Goal: Information Seeking & Learning: Learn about a topic

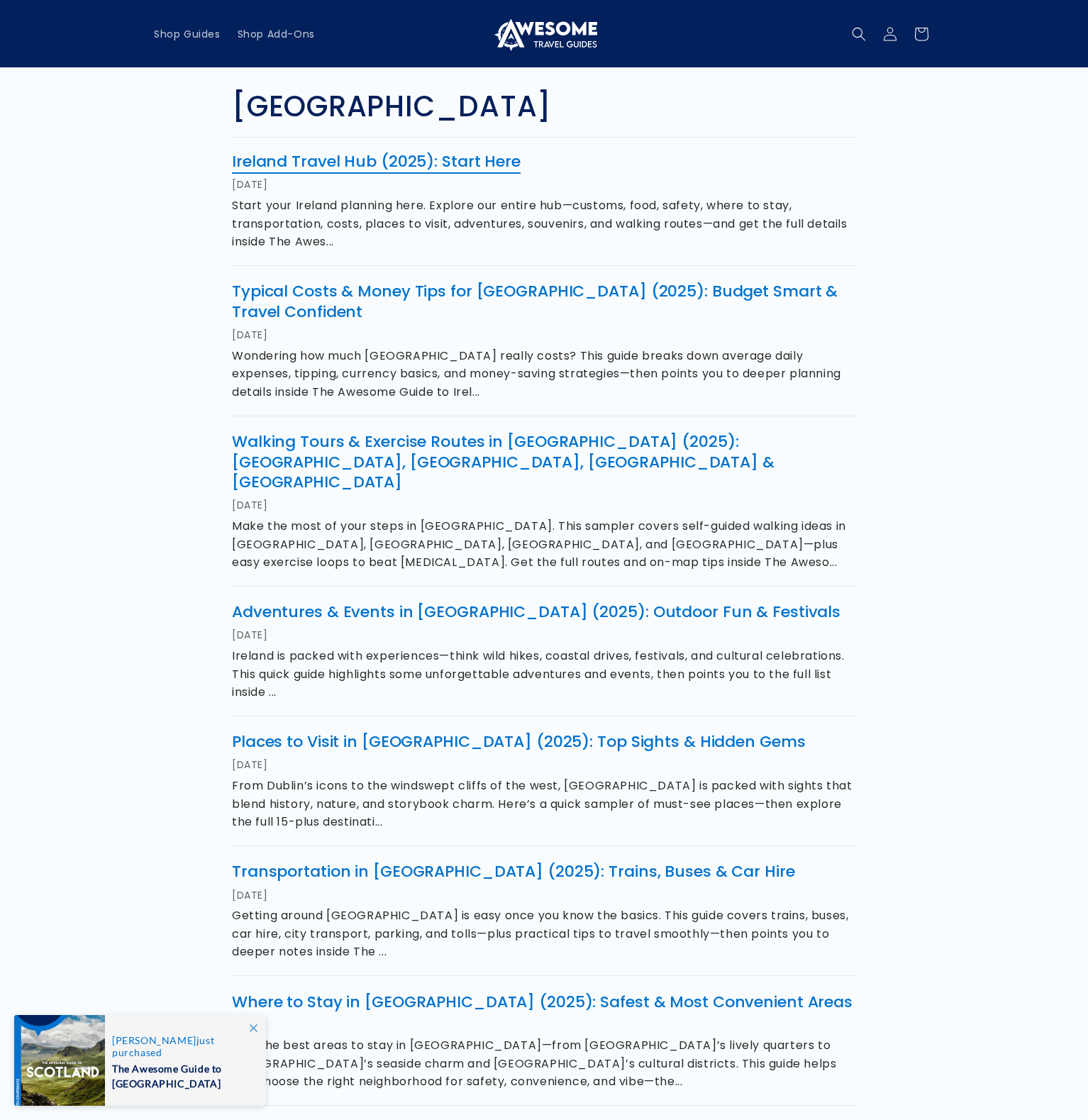
click at [465, 160] on link "Ireland Travel Hub (2025): Start Here" at bounding box center [377, 161] width 289 height 22
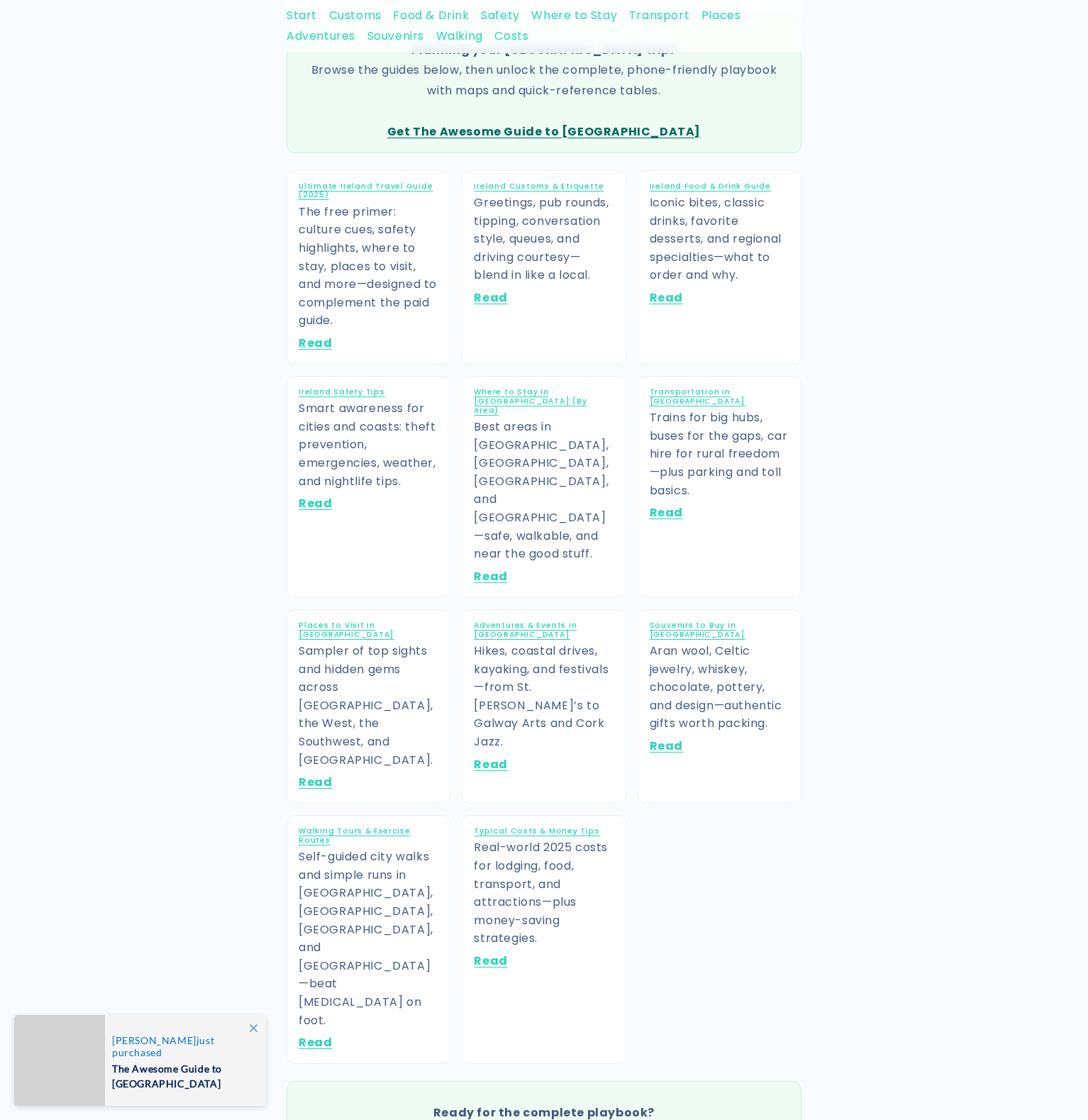
scroll to position [395, 0]
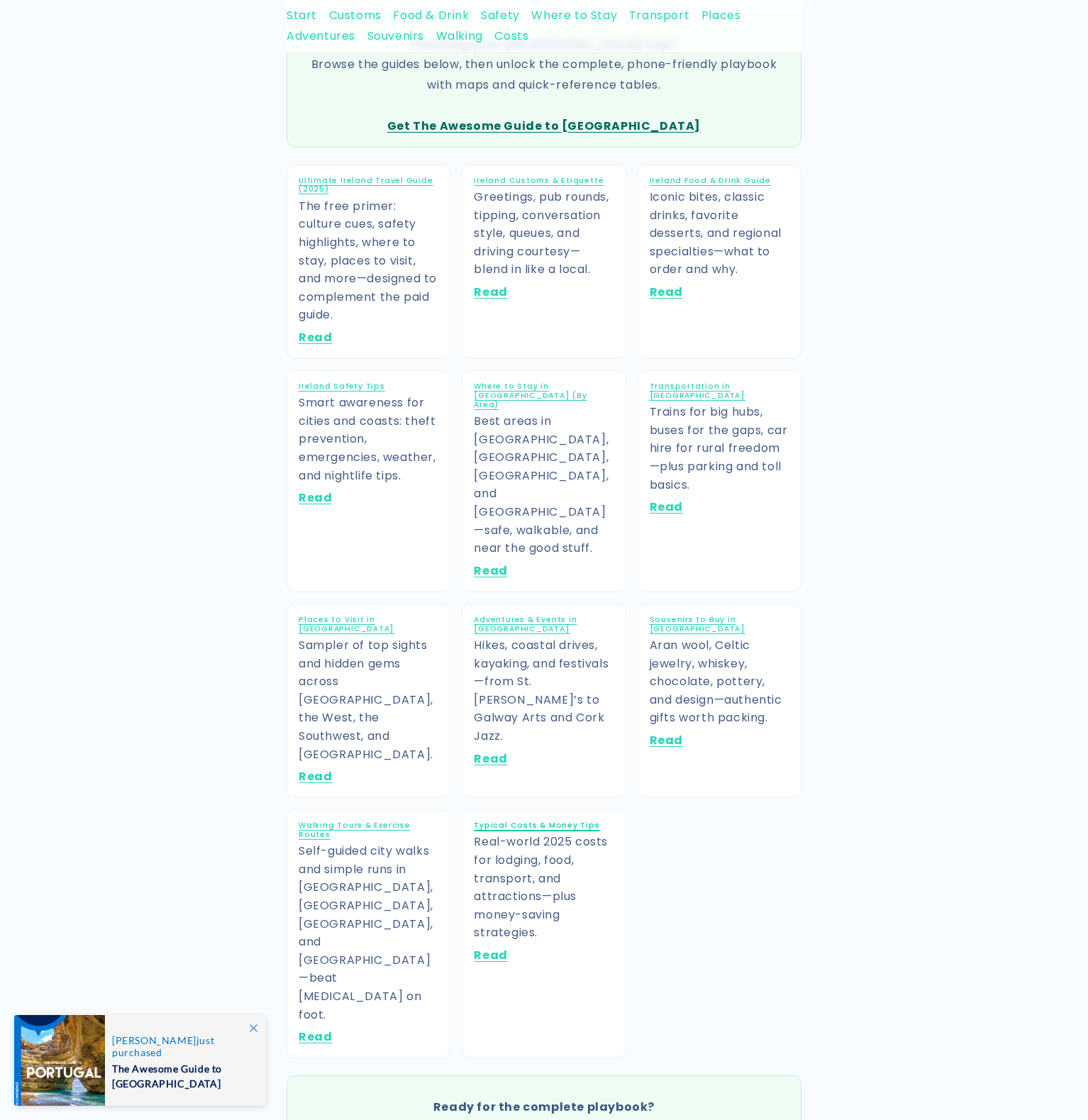
click at [542, 820] on link "Typical Costs & Money Tips" at bounding box center [537, 825] width 126 height 11
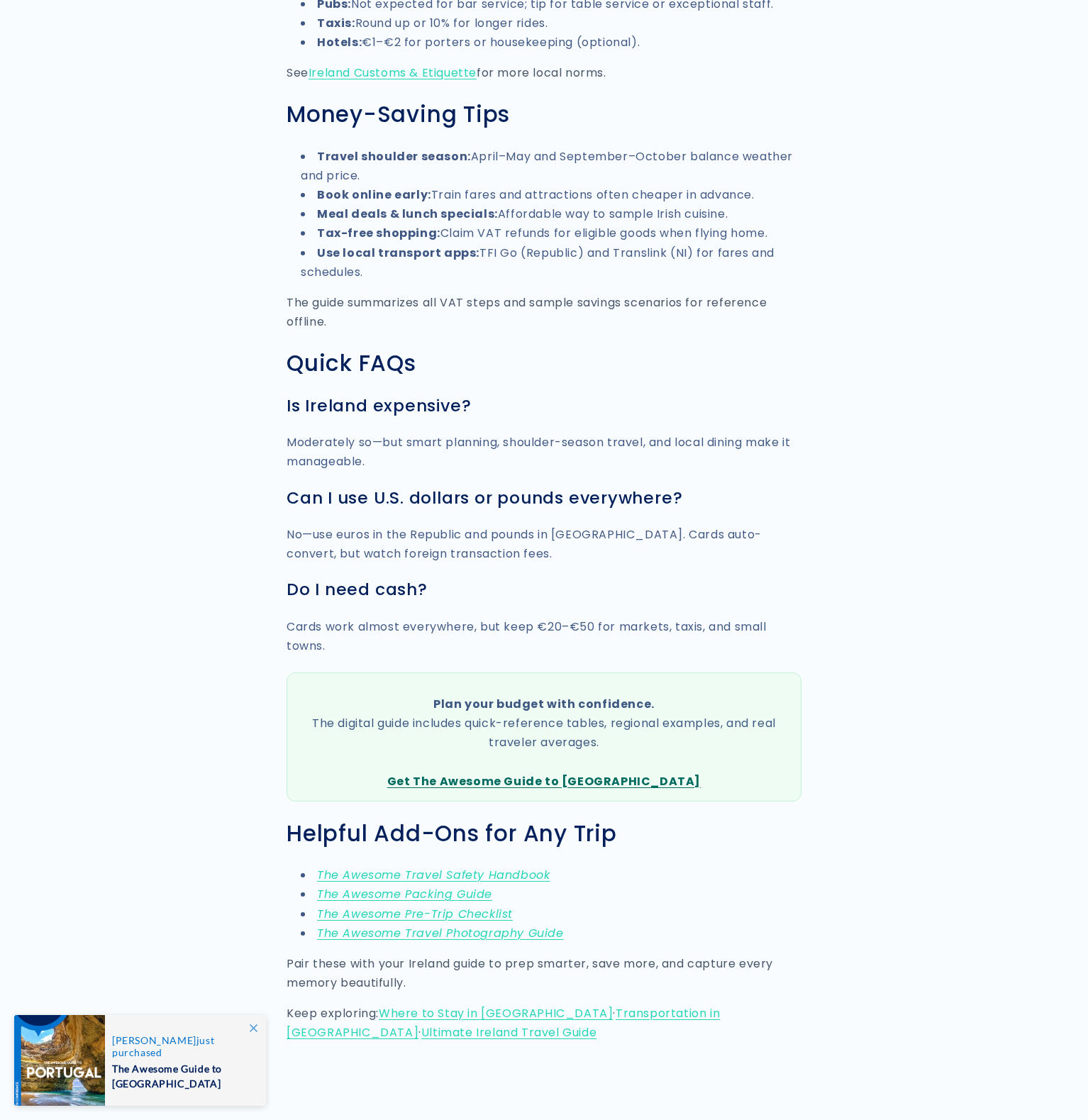
scroll to position [2191, 0]
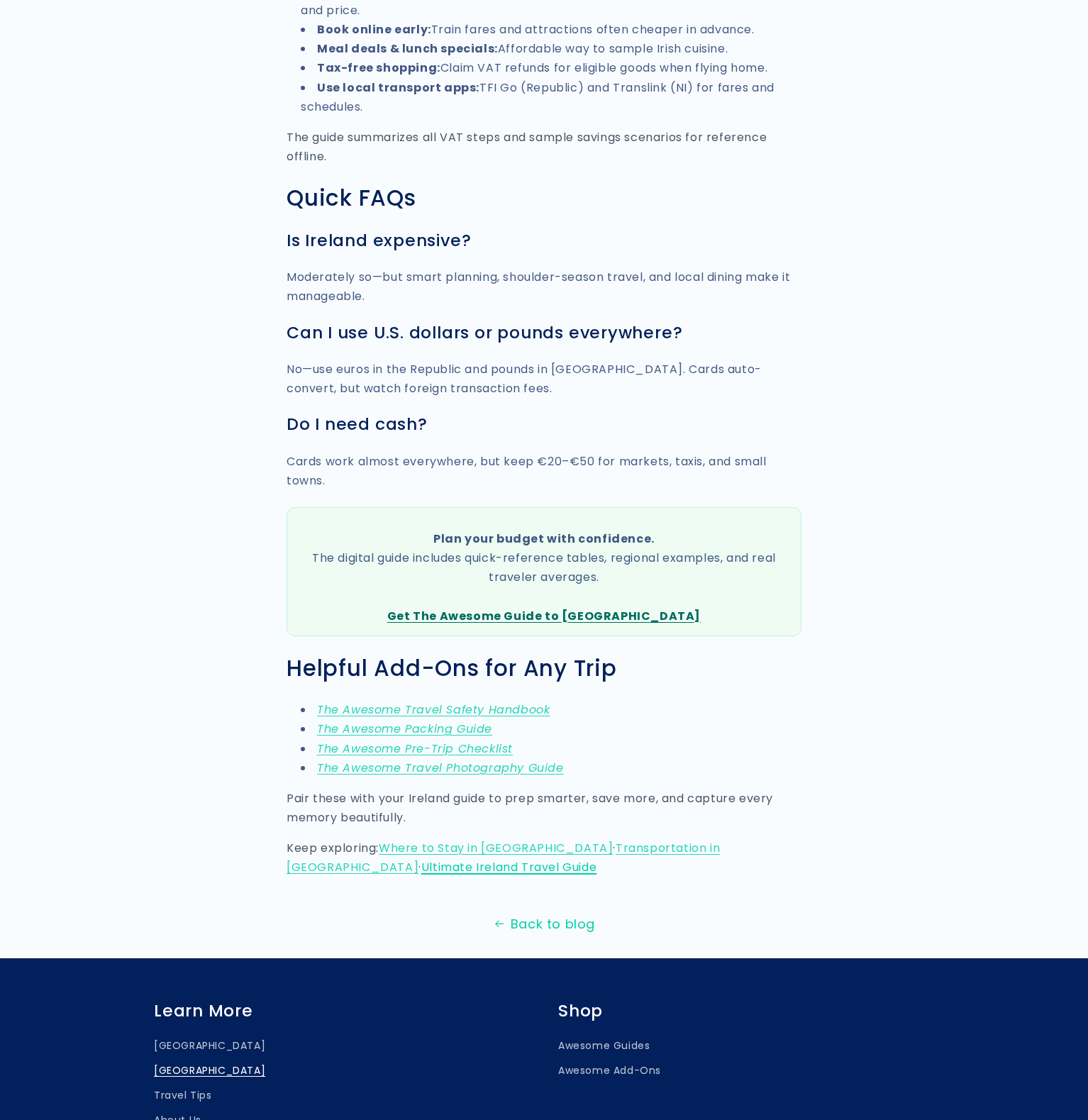
click at [597, 859] on link "Ultimate Ireland Travel Guide" at bounding box center [509, 867] width 175 height 17
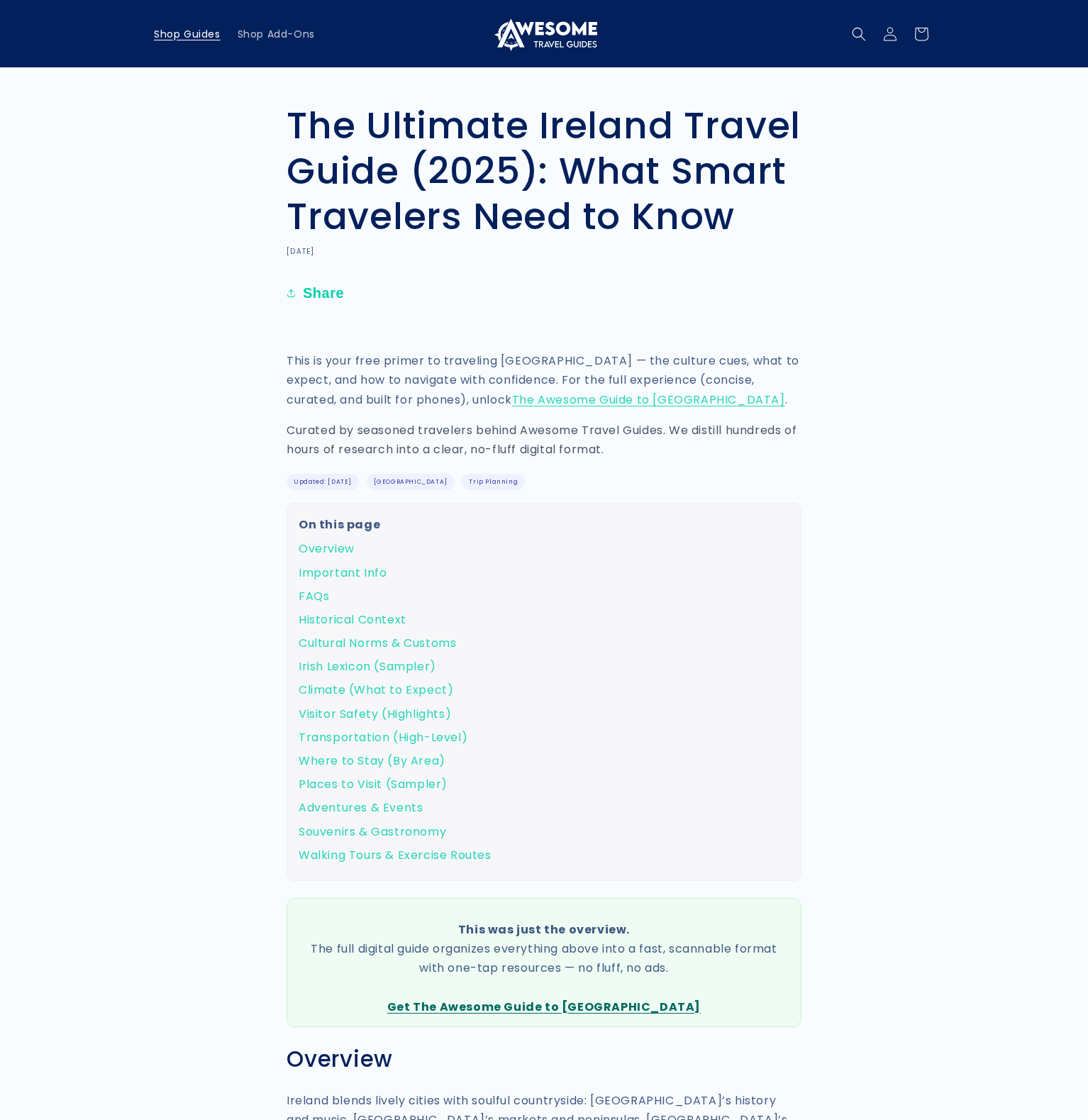
click at [199, 39] on span "Shop Guides" at bounding box center [188, 34] width 67 height 13
